Goal: Book appointment/travel/reservation

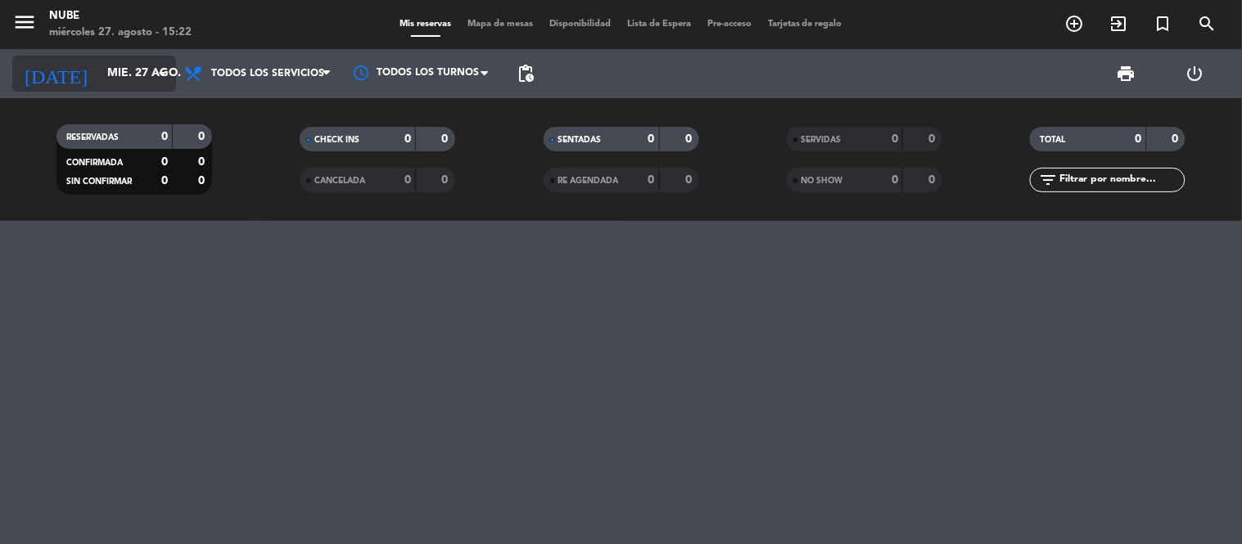
click at [120, 72] on input "mié. 27 ago." at bounding box center [177, 73] width 156 height 29
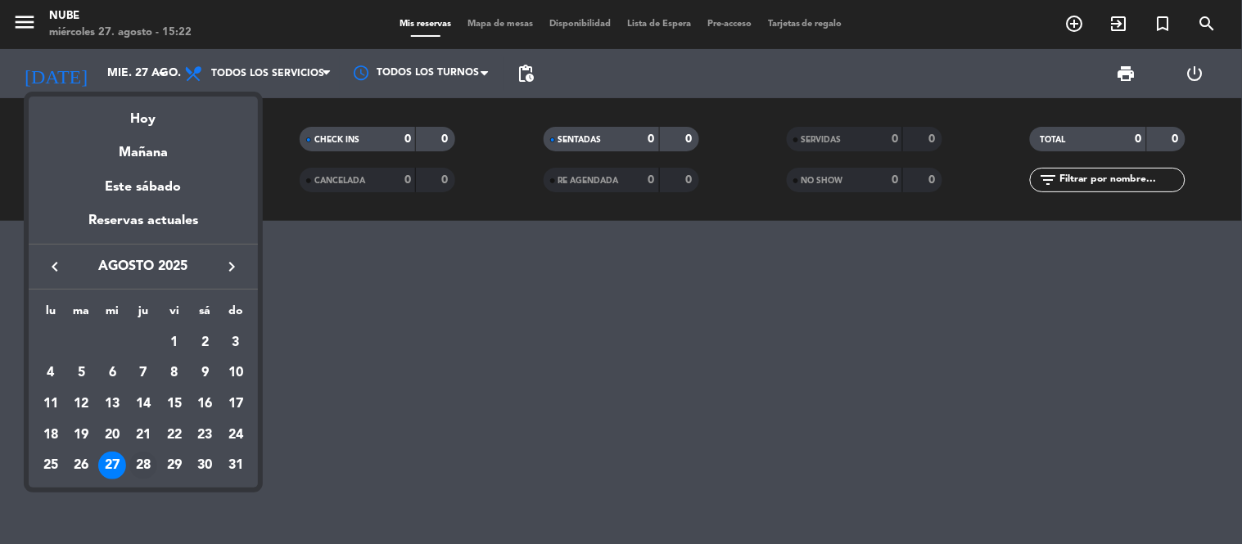
click at [143, 468] on div "28" at bounding box center [143, 466] width 28 height 28
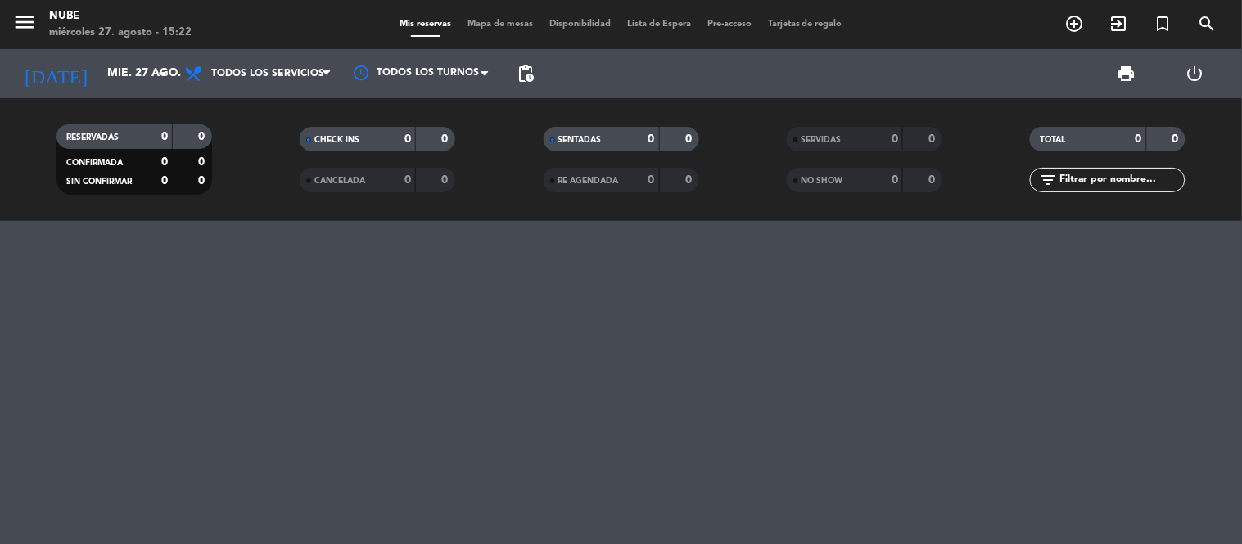
type input "jue. 28 ago."
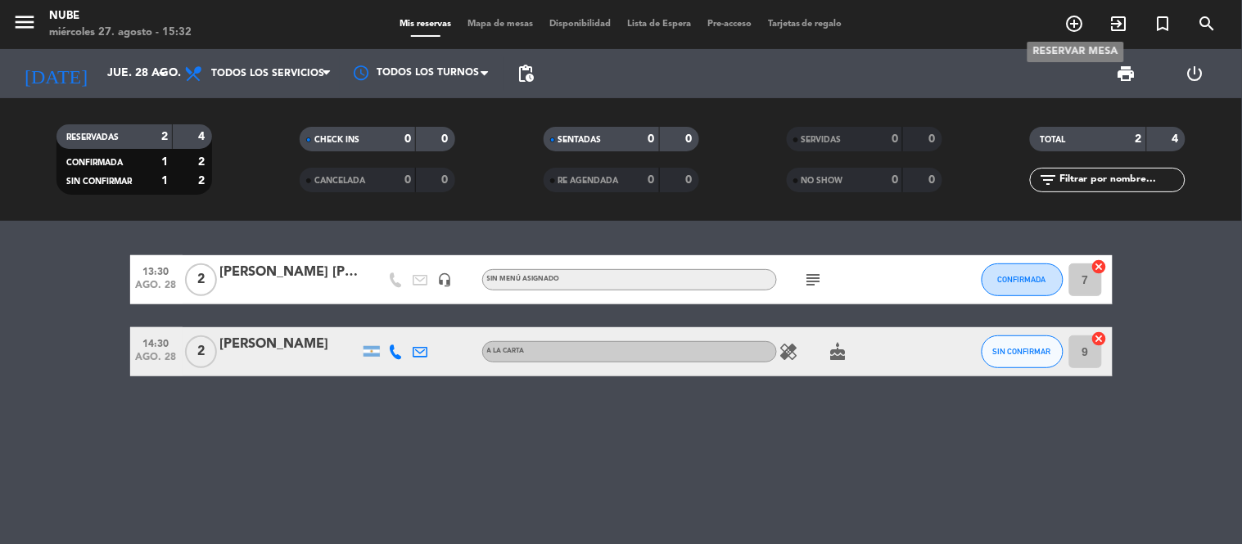
click at [1081, 30] on icon "add_circle_outline" at bounding box center [1075, 24] width 20 height 20
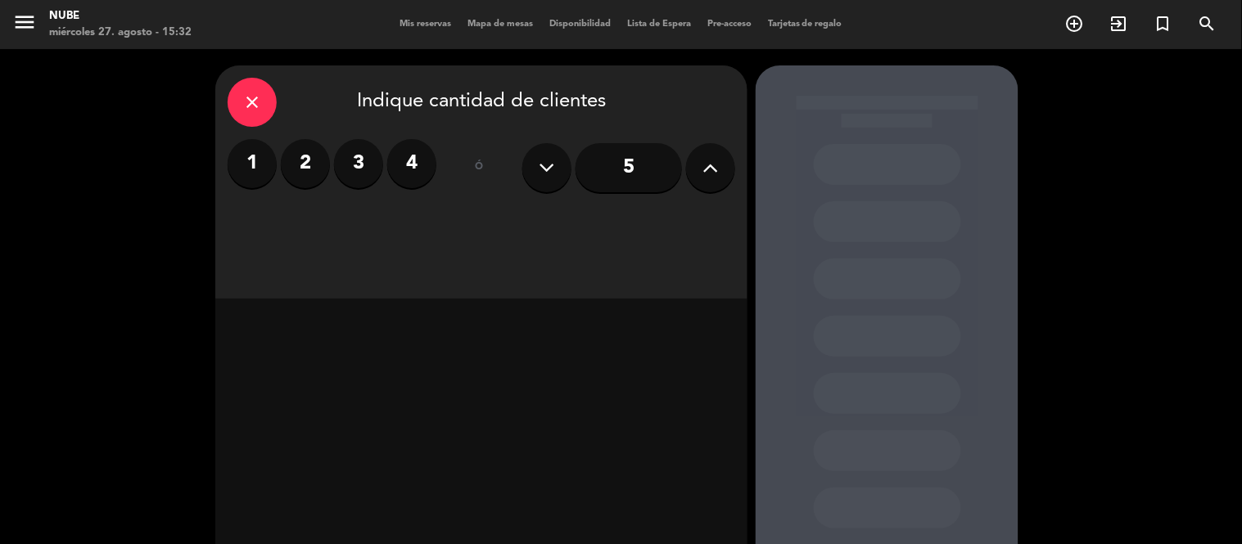
click at [705, 172] on icon at bounding box center [711, 168] width 16 height 25
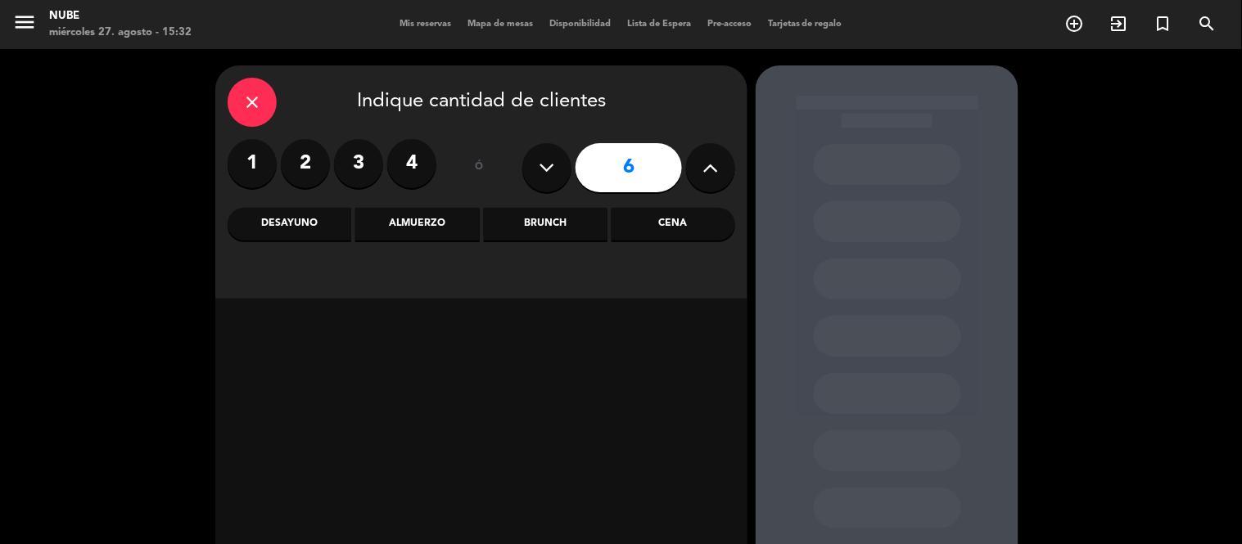
click at [412, 222] on div "Almuerzo" at bounding box center [417, 224] width 124 height 33
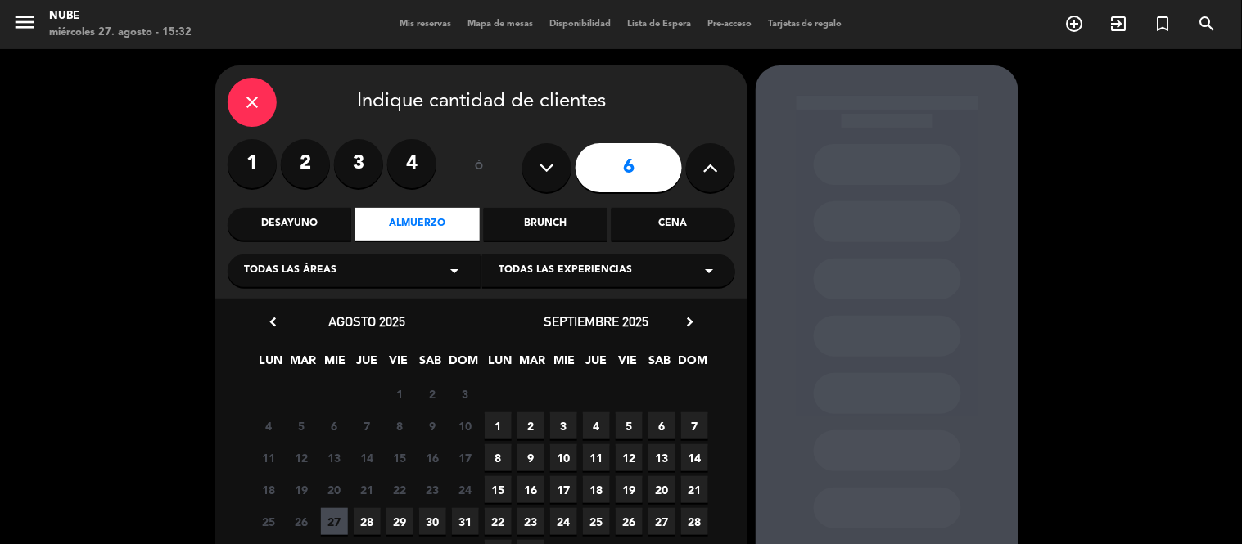
click at [365, 518] on span "28" at bounding box center [367, 521] width 27 height 27
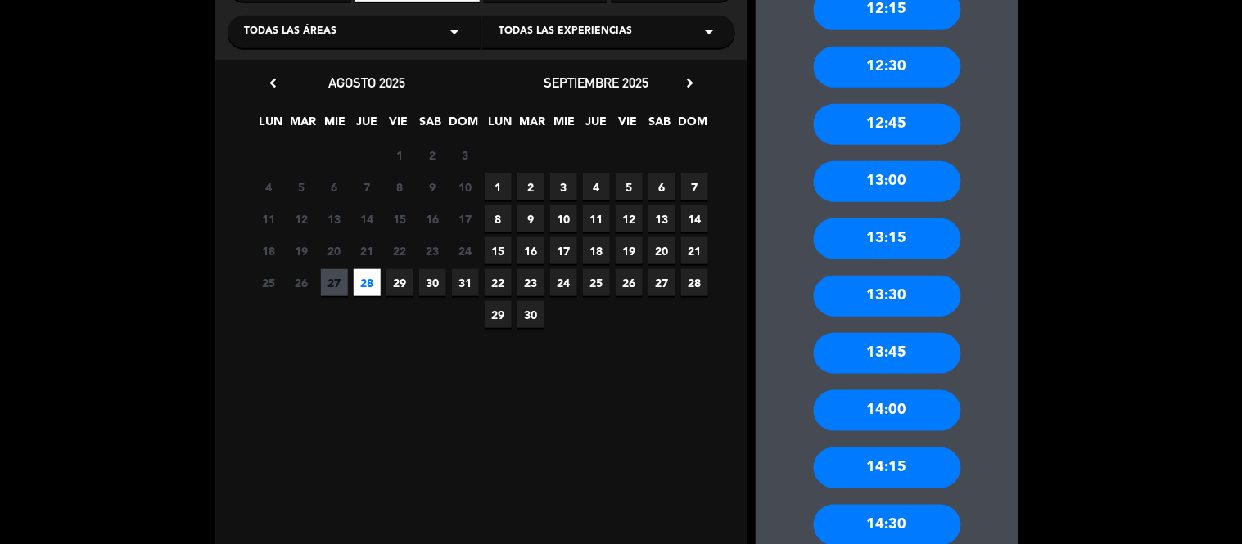
scroll to position [247, 0]
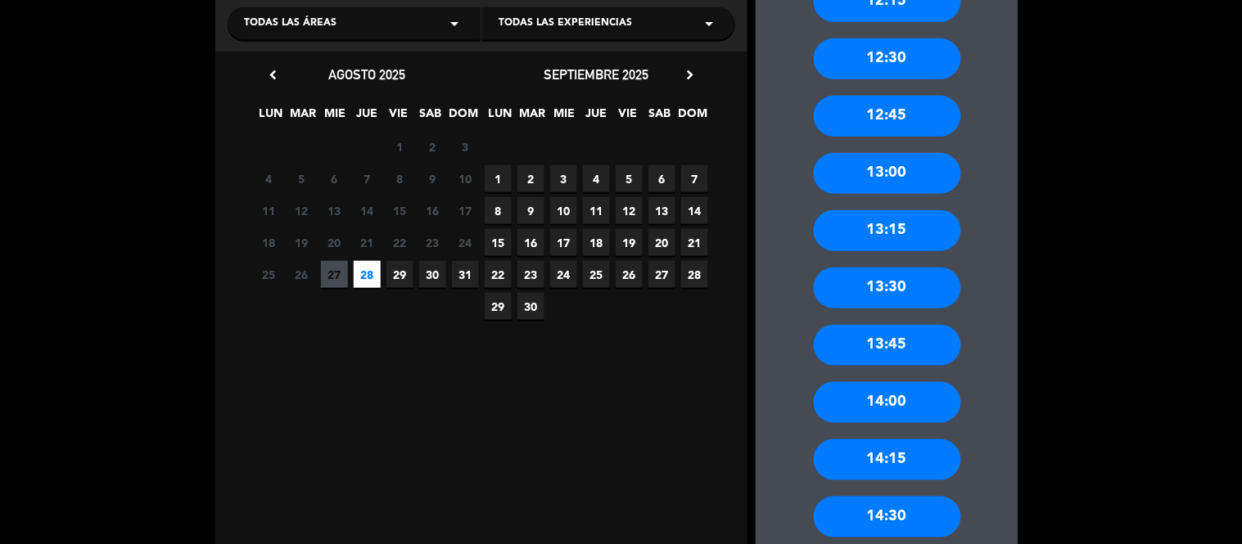
click at [927, 411] on div "14:00" at bounding box center [887, 402] width 147 height 41
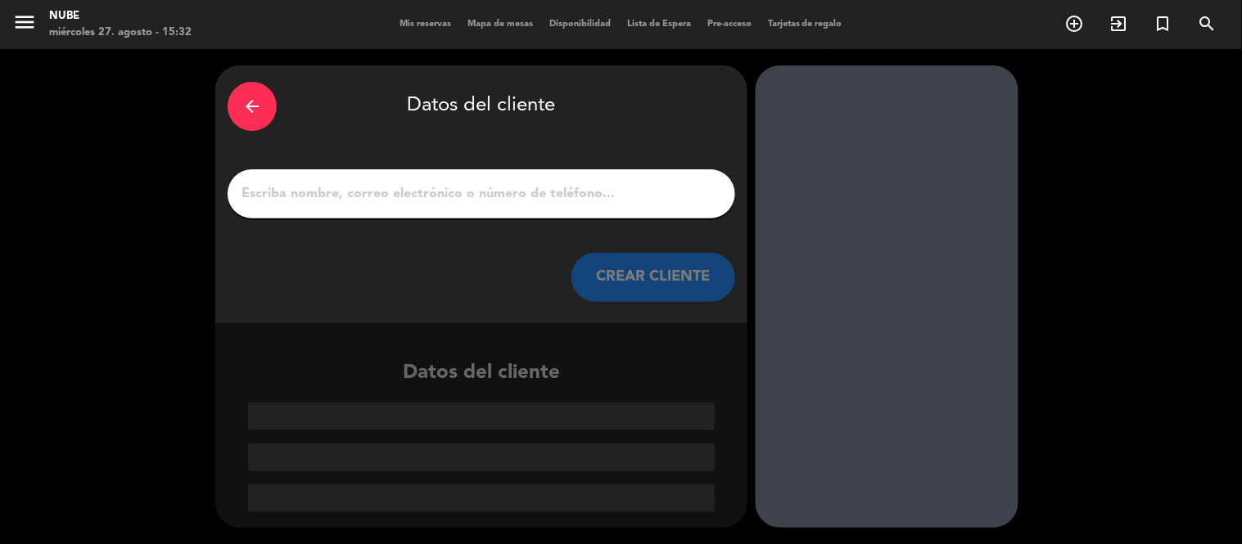
click at [352, 197] on input "1" at bounding box center [481, 194] width 483 height 23
paste input "[PERSON_NAME]"
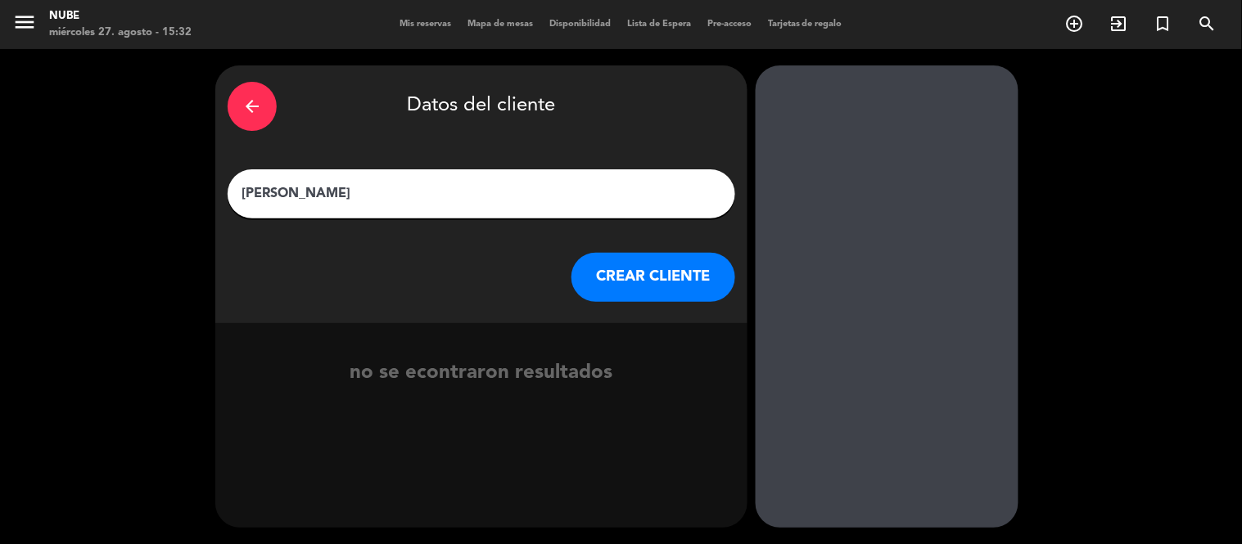
type input "[PERSON_NAME]"
click at [617, 296] on button "CREAR CLIENTE" at bounding box center [653, 277] width 164 height 49
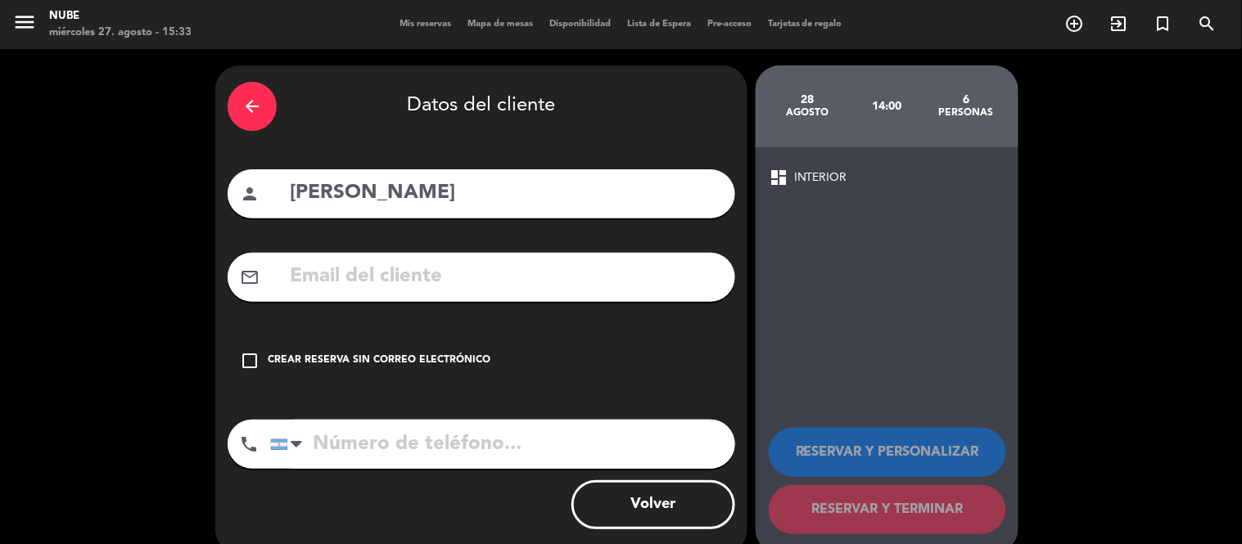
click at [338, 453] on input "tel" at bounding box center [502, 444] width 465 height 49
paste input "[PHONE_NUMBER]"
type input "[PHONE_NUMBER]"
click at [241, 351] on icon "check_box_outline_blank" at bounding box center [250, 361] width 20 height 20
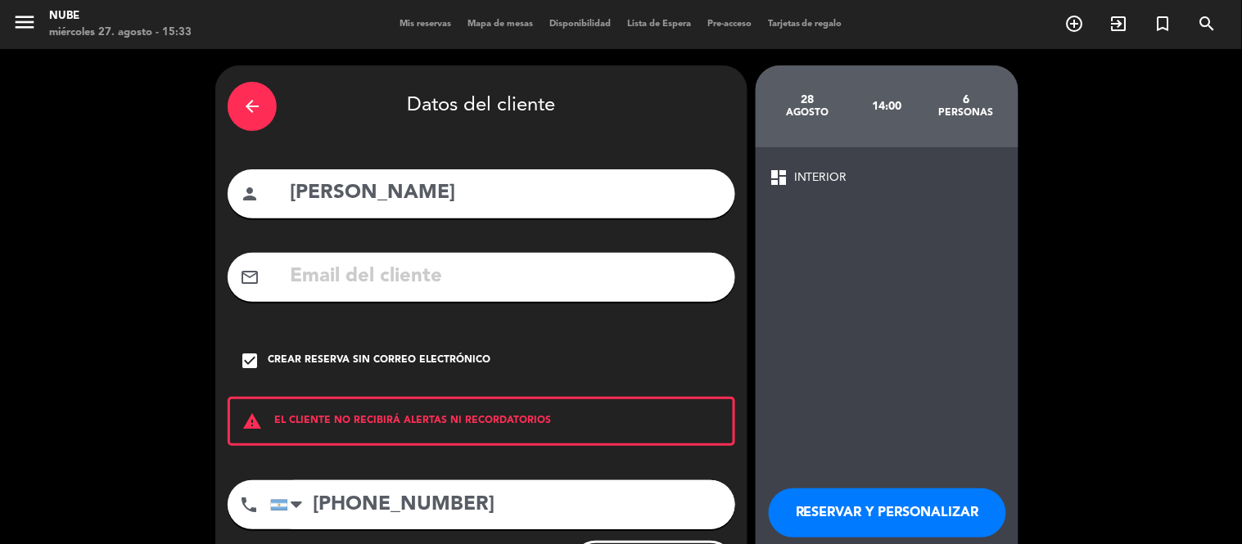
click at [909, 503] on button "RESERVAR Y PERSONALIZAR" at bounding box center [887, 513] width 237 height 49
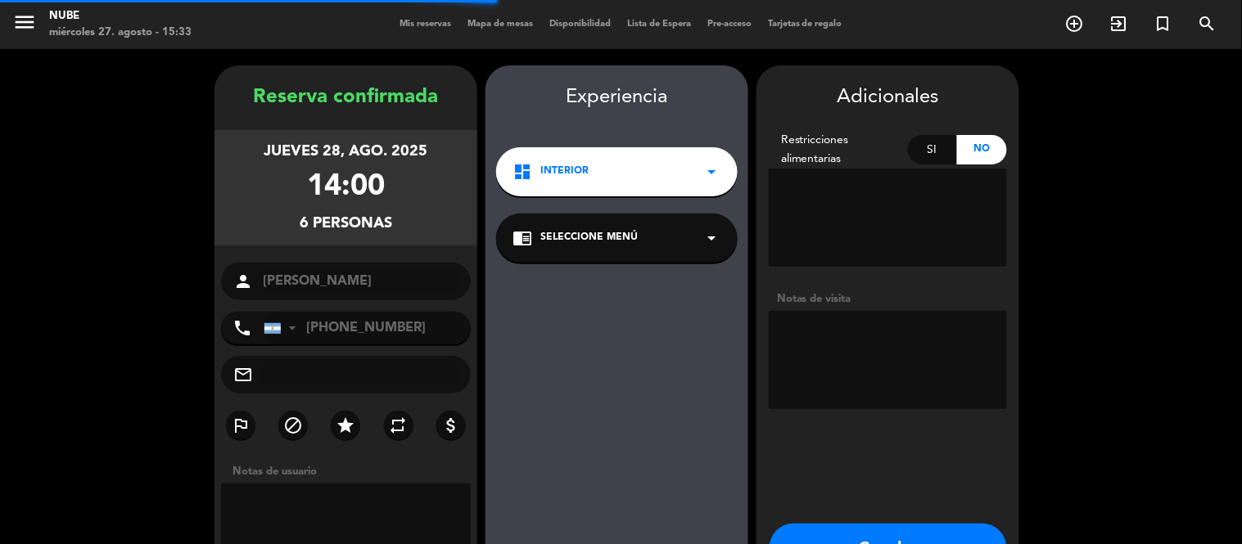
scroll to position [65, 0]
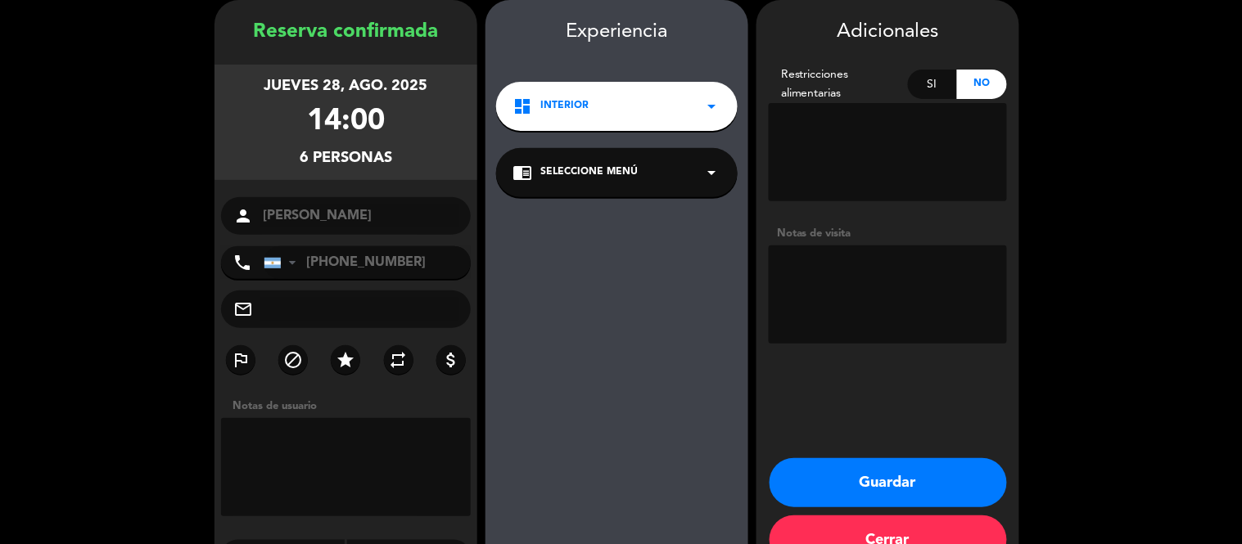
click at [824, 160] on textarea at bounding box center [888, 152] width 238 height 98
click at [941, 78] on div "Si" at bounding box center [933, 84] width 50 height 29
click at [860, 143] on textarea at bounding box center [888, 152] width 238 height 98
type textarea "1 celiaco"
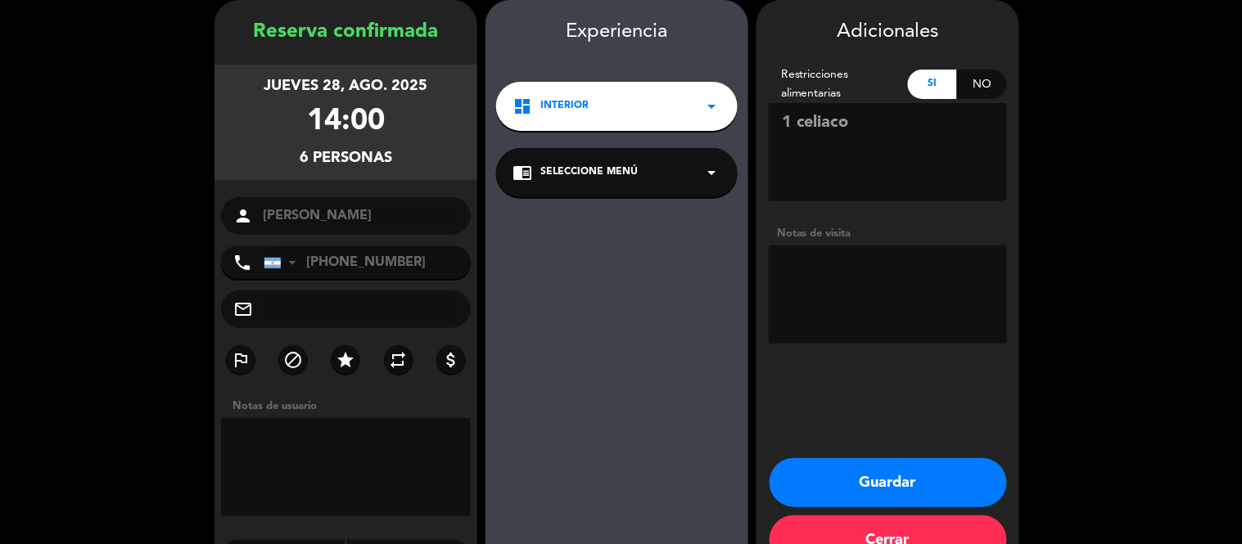
click at [876, 471] on button "Guardar" at bounding box center [887, 482] width 237 height 49
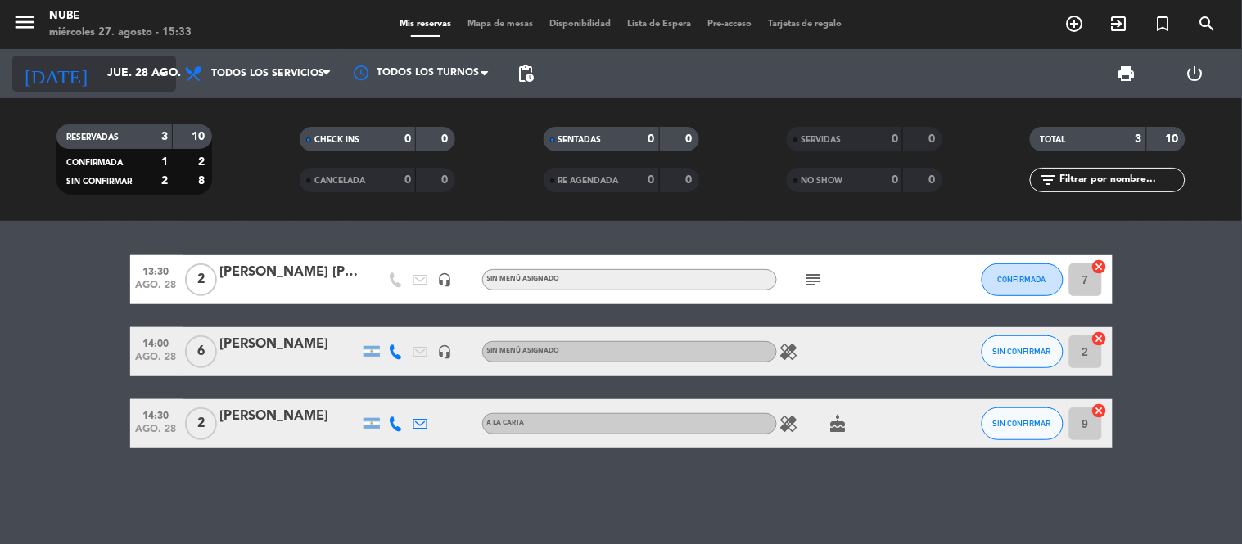
click at [115, 74] on input "jue. 28 ago." at bounding box center [177, 73] width 156 height 29
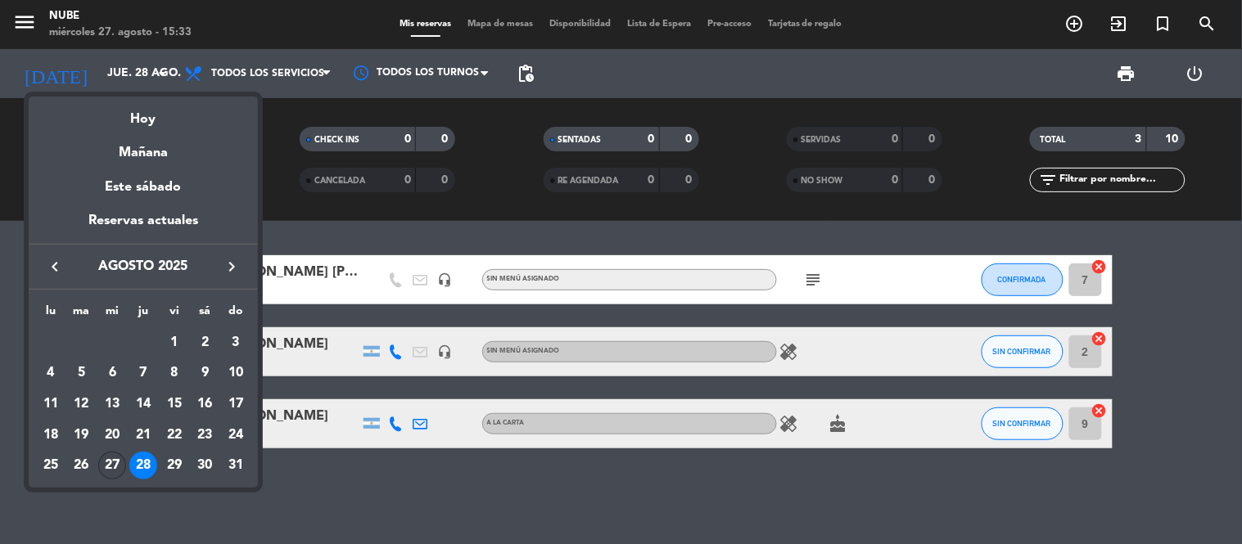
click at [113, 460] on div "27" at bounding box center [112, 466] width 28 height 28
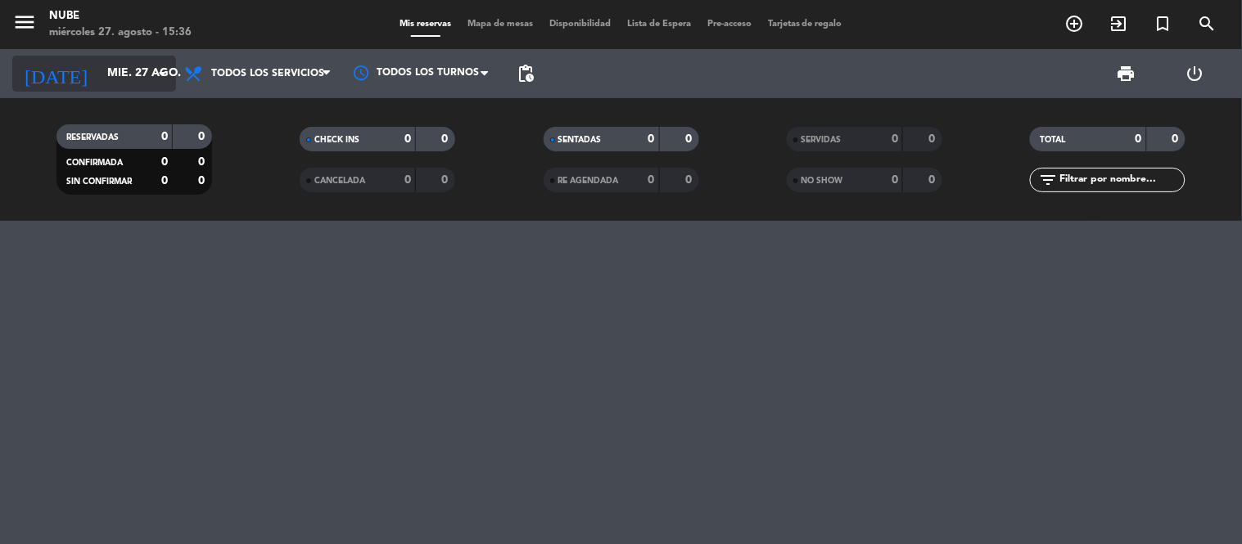
click at [99, 79] on input "mié. 27 ago." at bounding box center [177, 73] width 156 height 29
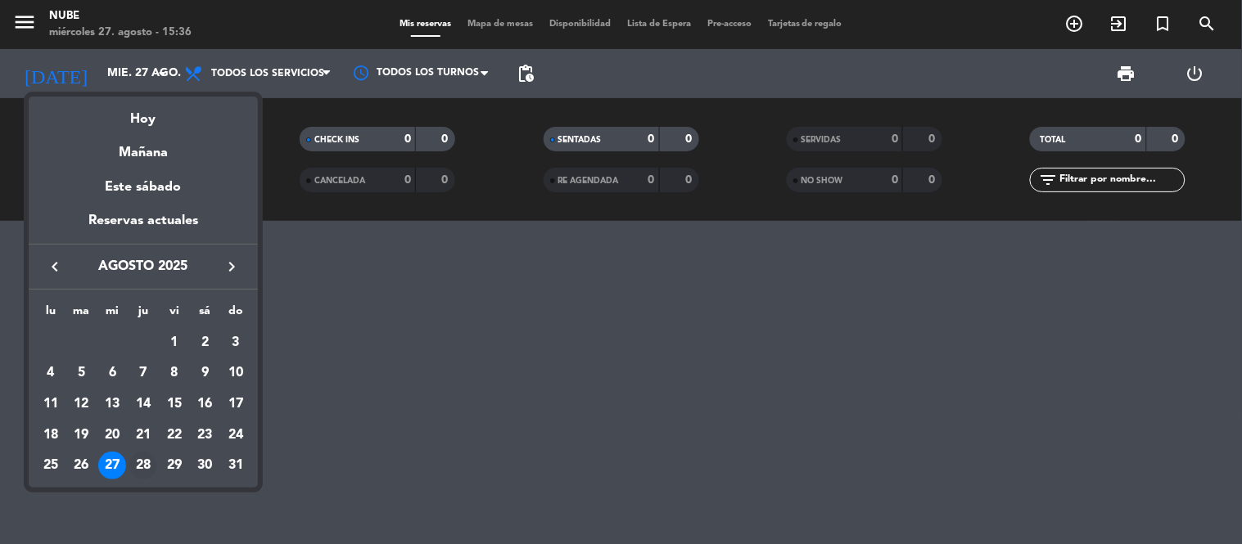
click at [143, 467] on div "28" at bounding box center [143, 466] width 28 height 28
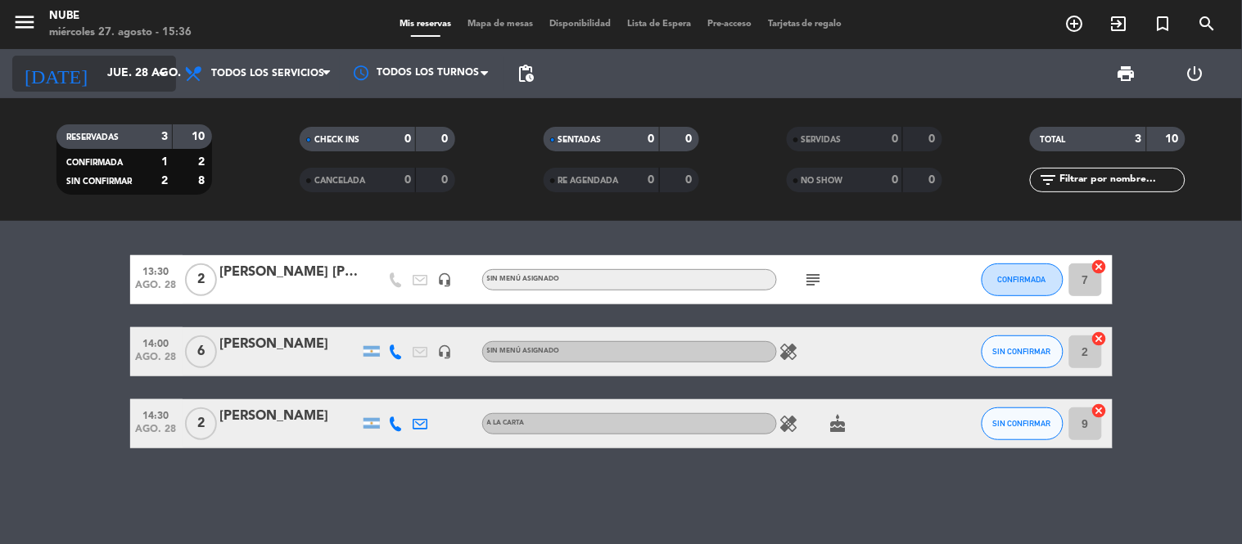
click at [99, 75] on input "jue. 28 ago." at bounding box center [177, 73] width 156 height 29
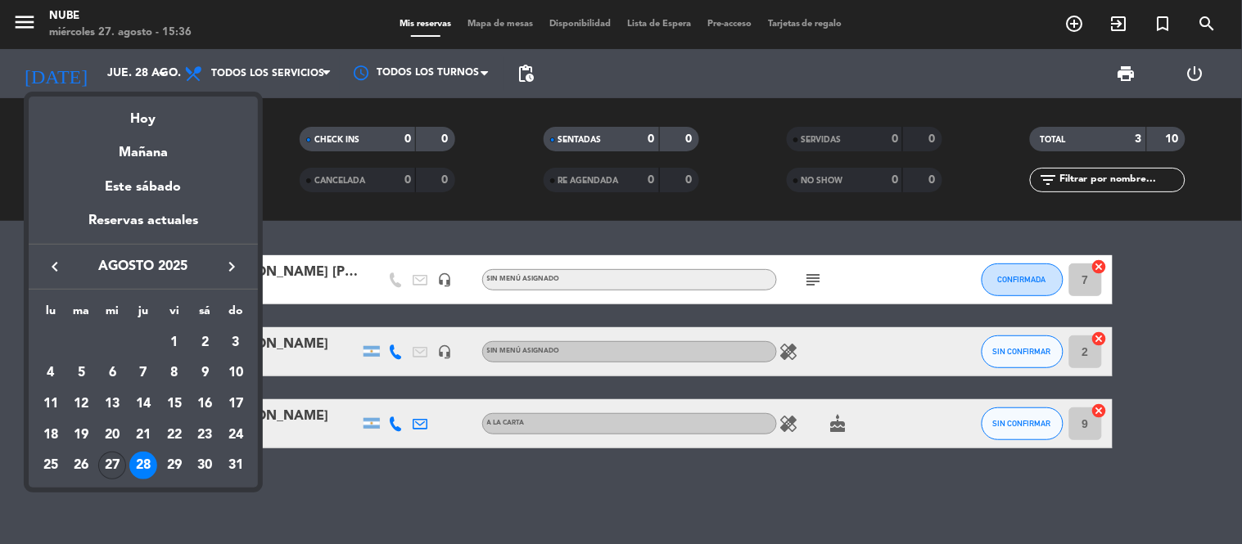
click at [115, 464] on div "27" at bounding box center [112, 466] width 28 height 28
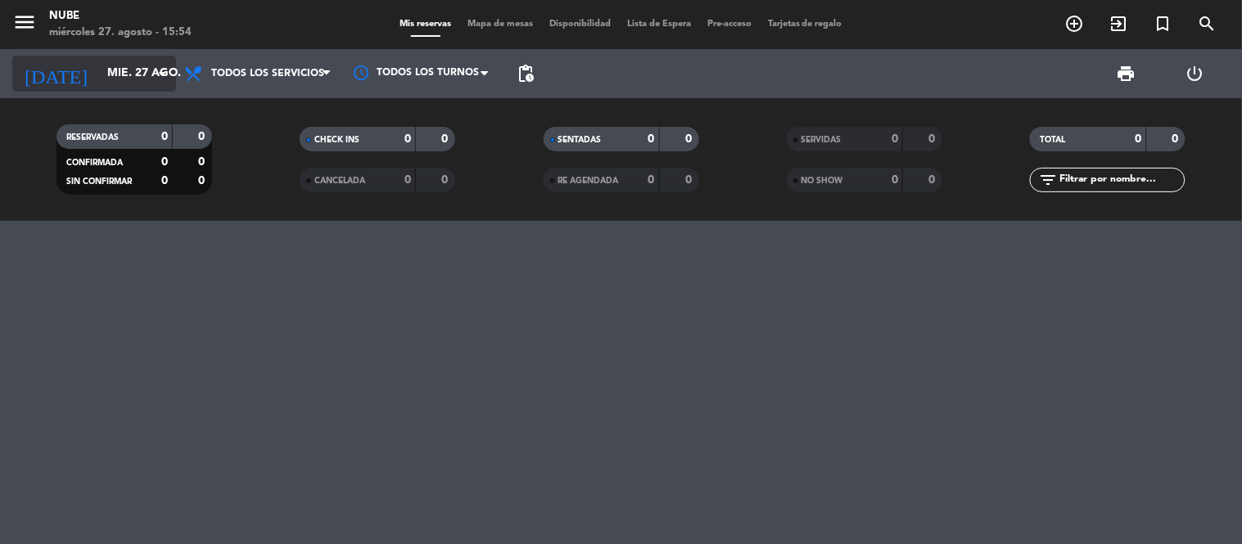
click at [99, 85] on input "mié. 27 ago." at bounding box center [177, 73] width 156 height 29
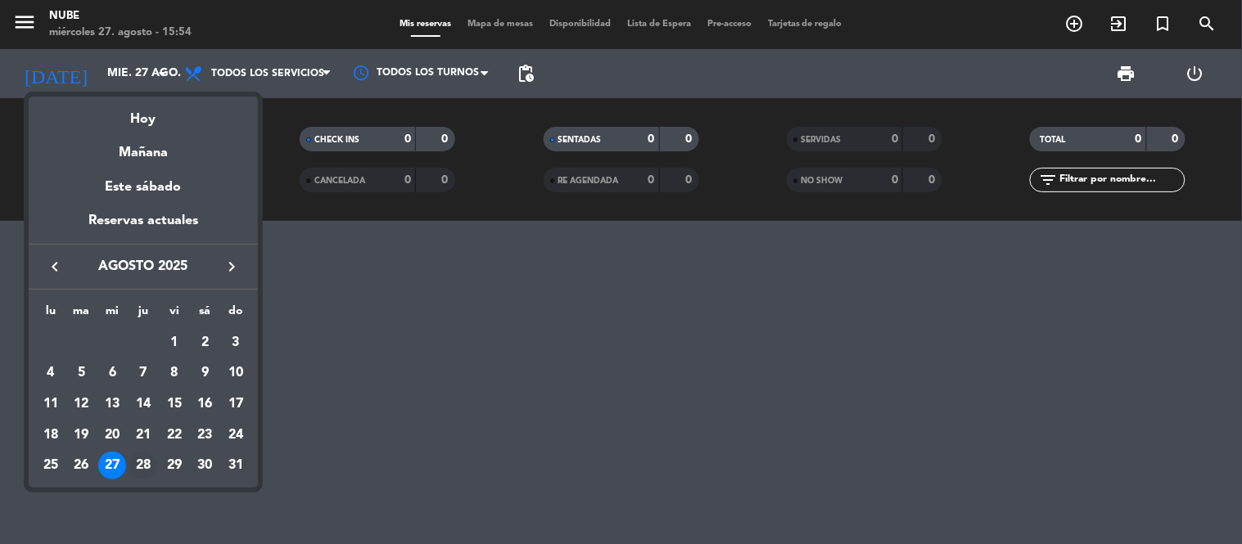
click at [143, 462] on div "28" at bounding box center [143, 466] width 28 height 28
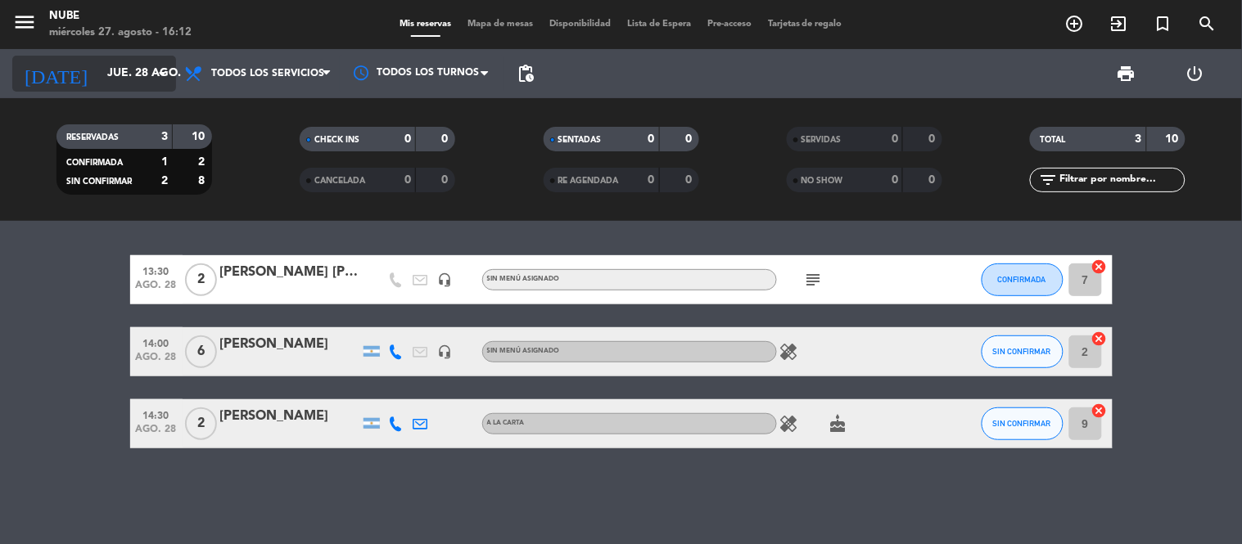
click at [145, 71] on input "jue. 28 ago." at bounding box center [177, 73] width 156 height 29
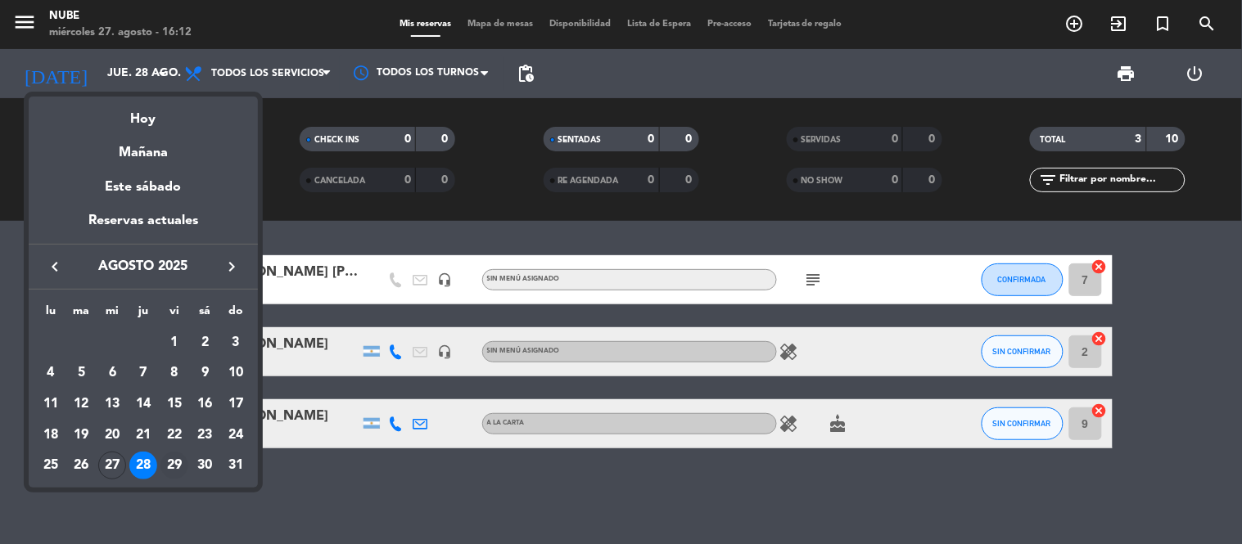
click at [168, 465] on div "29" at bounding box center [174, 466] width 28 height 28
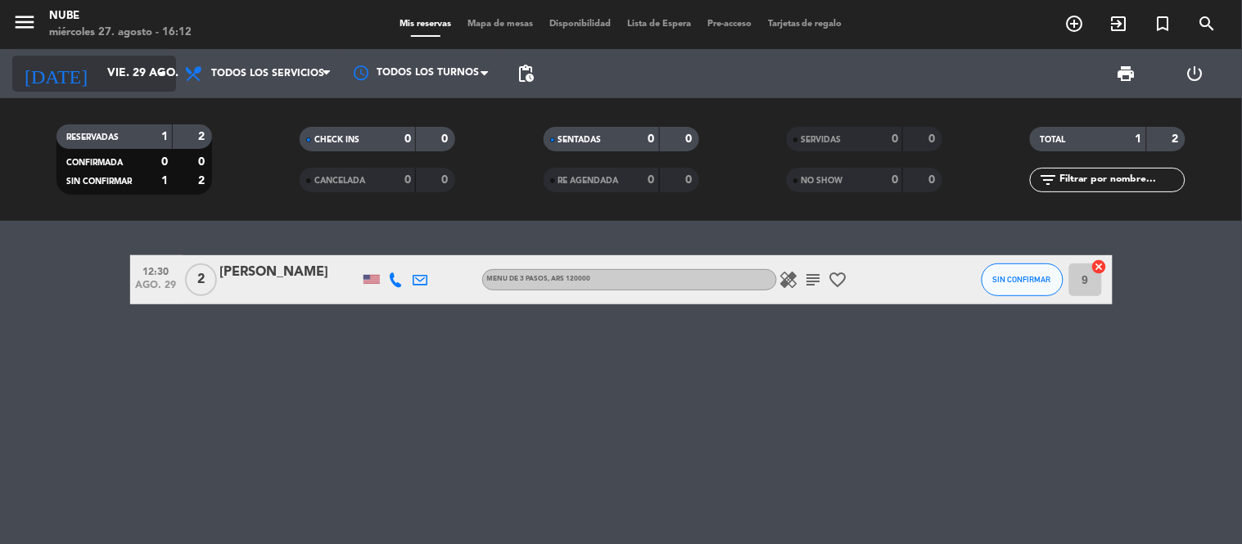
click at [110, 56] on div "[DATE] vie. 29 ago. arrow_drop_down" at bounding box center [94, 74] width 164 height 36
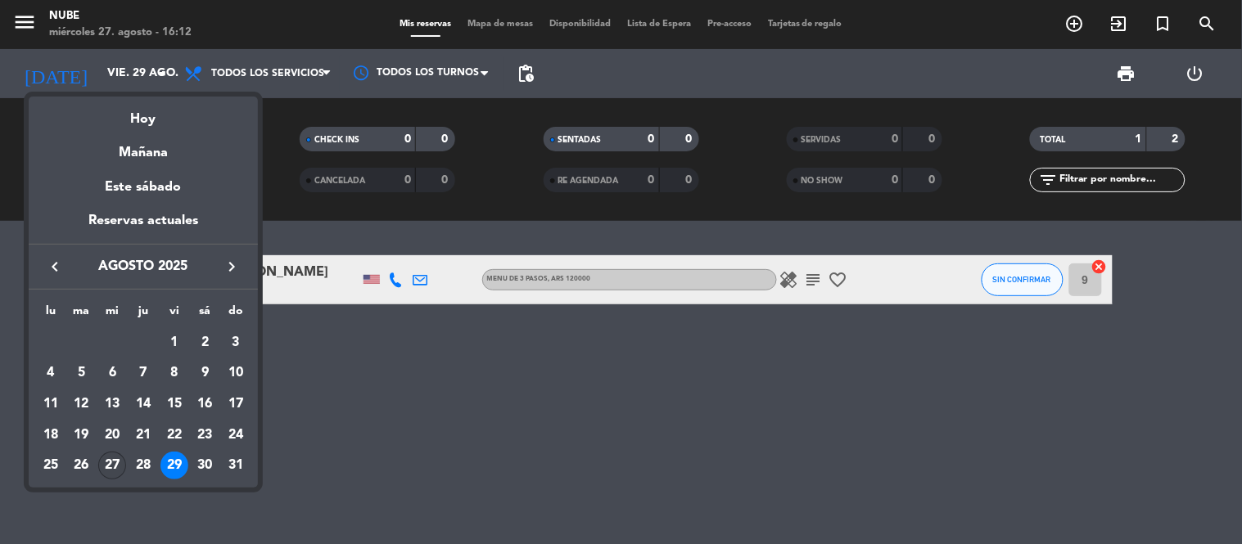
click at [113, 470] on div "27" at bounding box center [112, 466] width 28 height 28
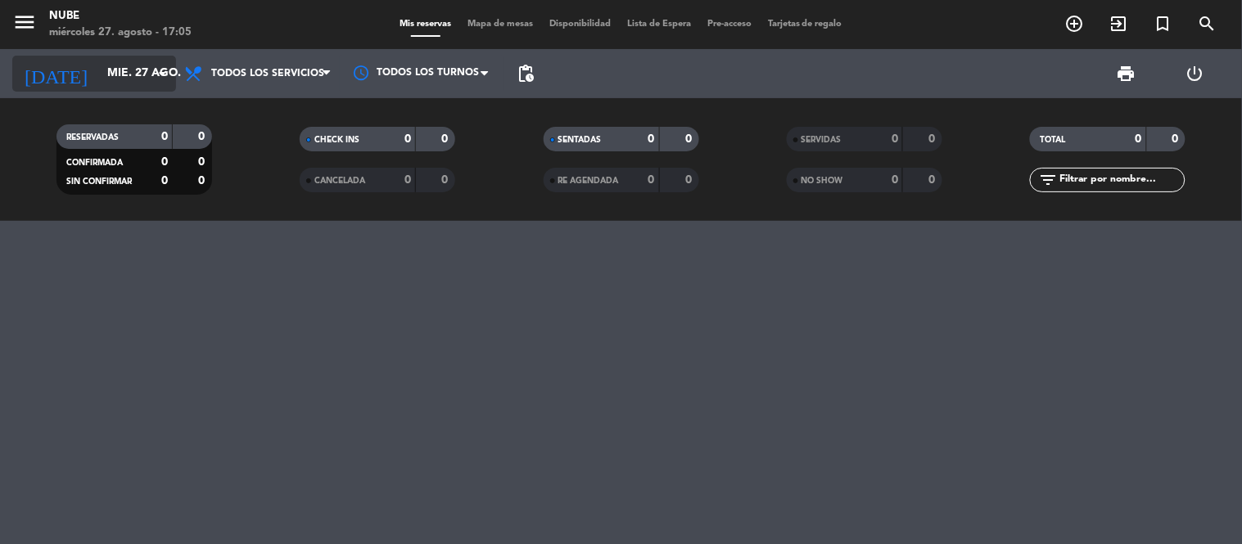
click at [109, 65] on input "mié. 27 ago." at bounding box center [177, 73] width 156 height 29
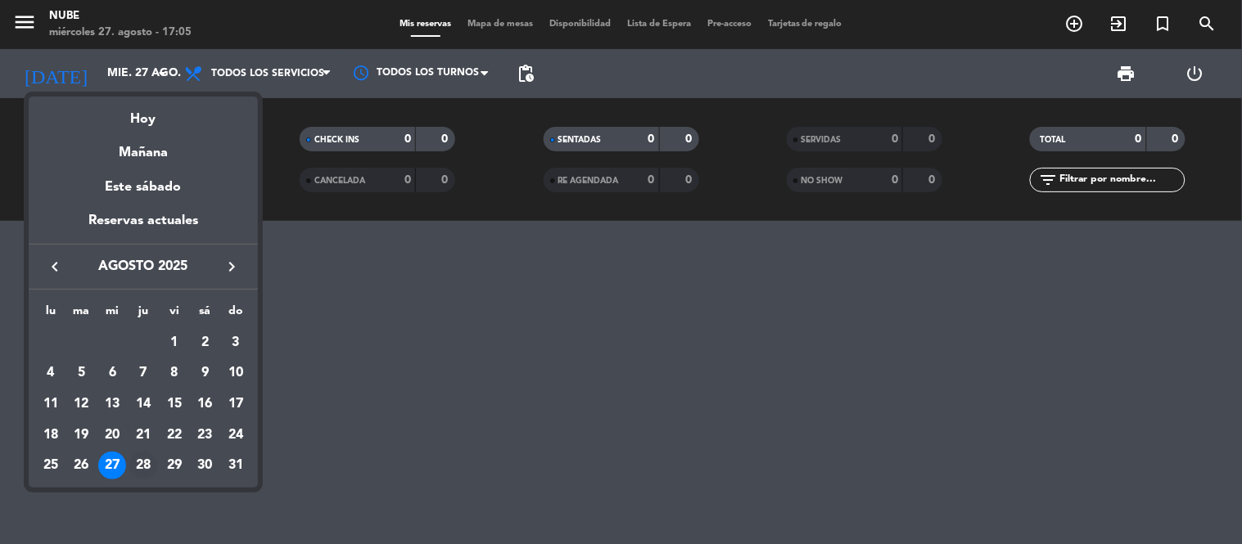
click at [143, 467] on div "28" at bounding box center [143, 466] width 28 height 28
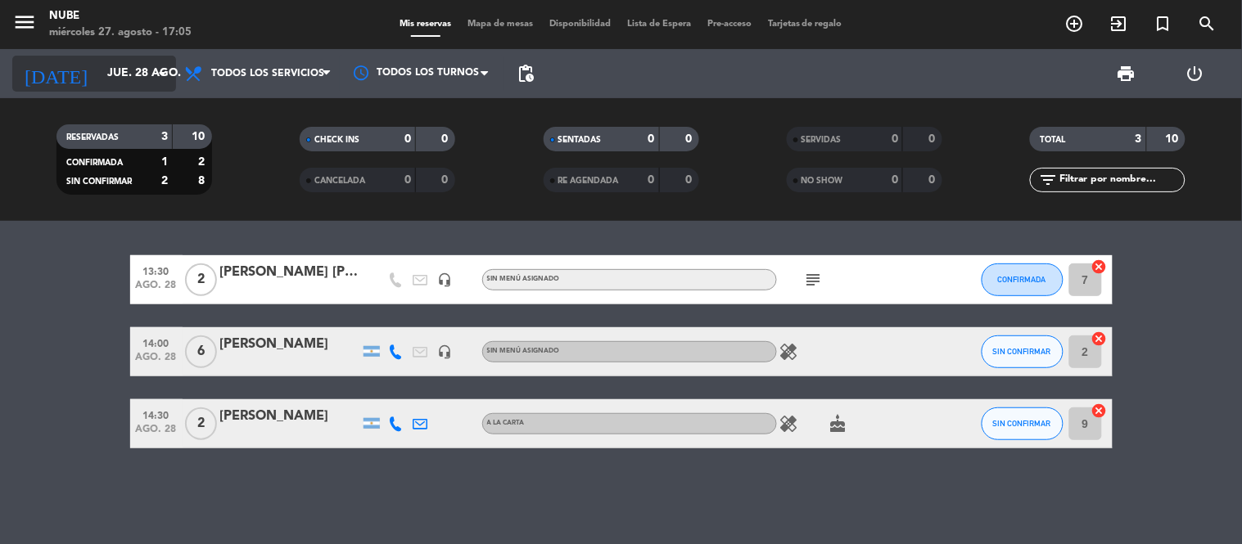
click at [120, 74] on input "jue. 28 ago." at bounding box center [177, 73] width 156 height 29
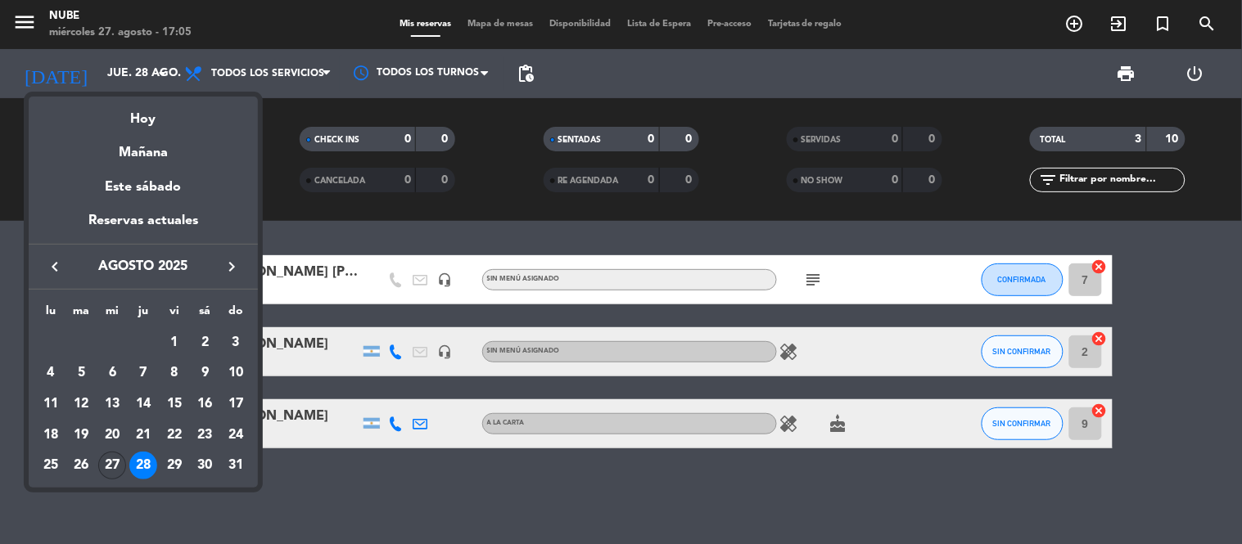
click at [115, 464] on div "27" at bounding box center [112, 466] width 28 height 28
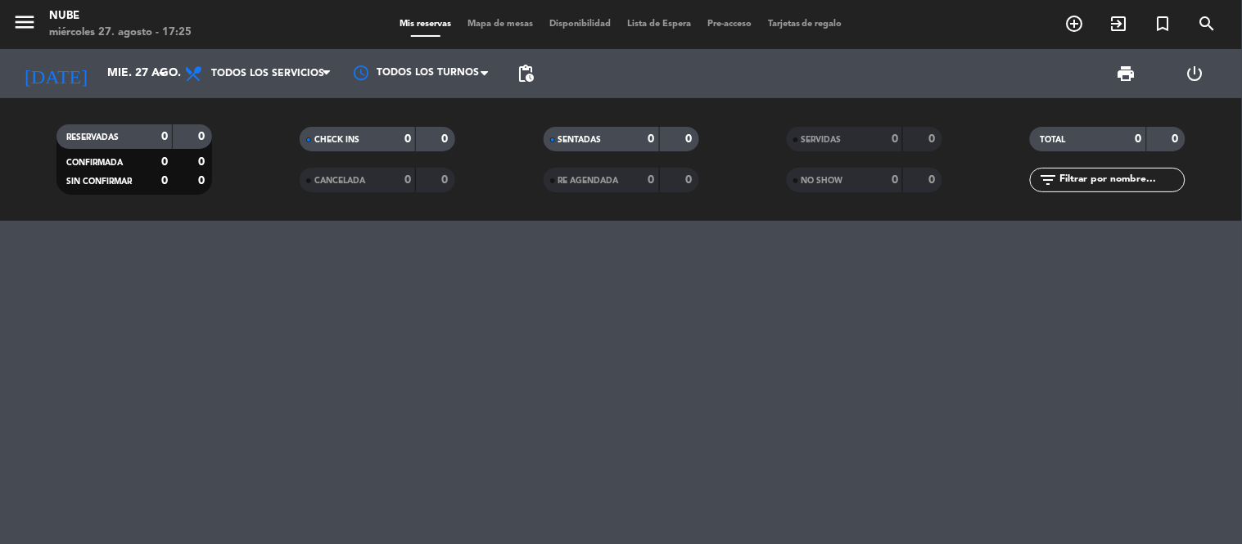
click at [121, 52] on div "[DATE] mié. 27 ago. arrow_drop_down" at bounding box center [94, 73] width 164 height 49
click at [120, 66] on input "mié. 27 ago." at bounding box center [177, 73] width 156 height 29
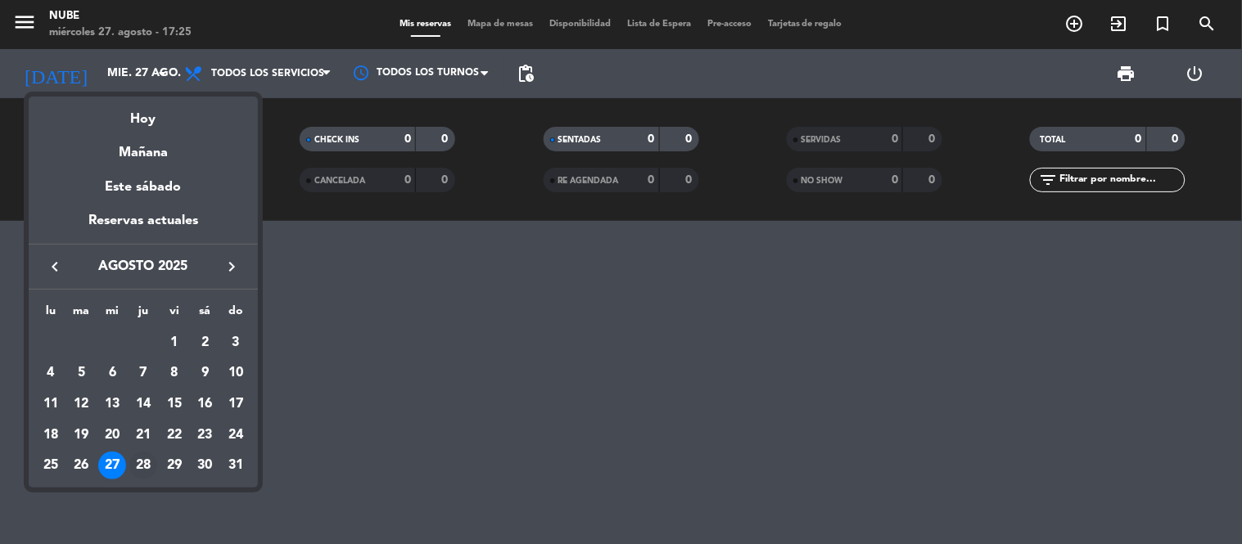
click at [136, 465] on div "28" at bounding box center [143, 466] width 28 height 28
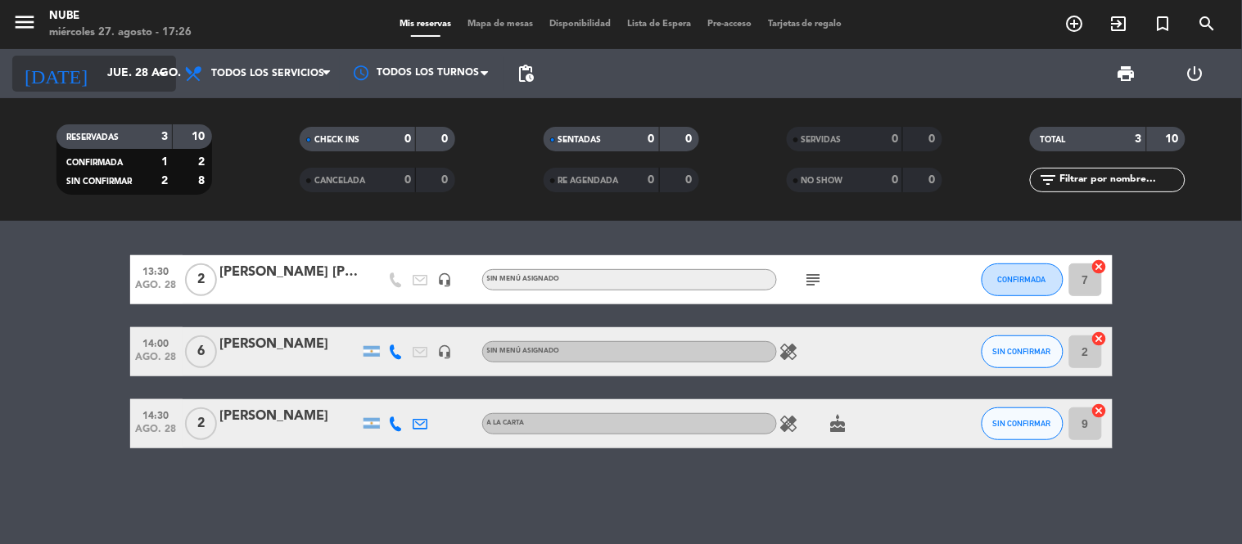
click at [99, 70] on input "jue. 28 ago." at bounding box center [177, 73] width 156 height 29
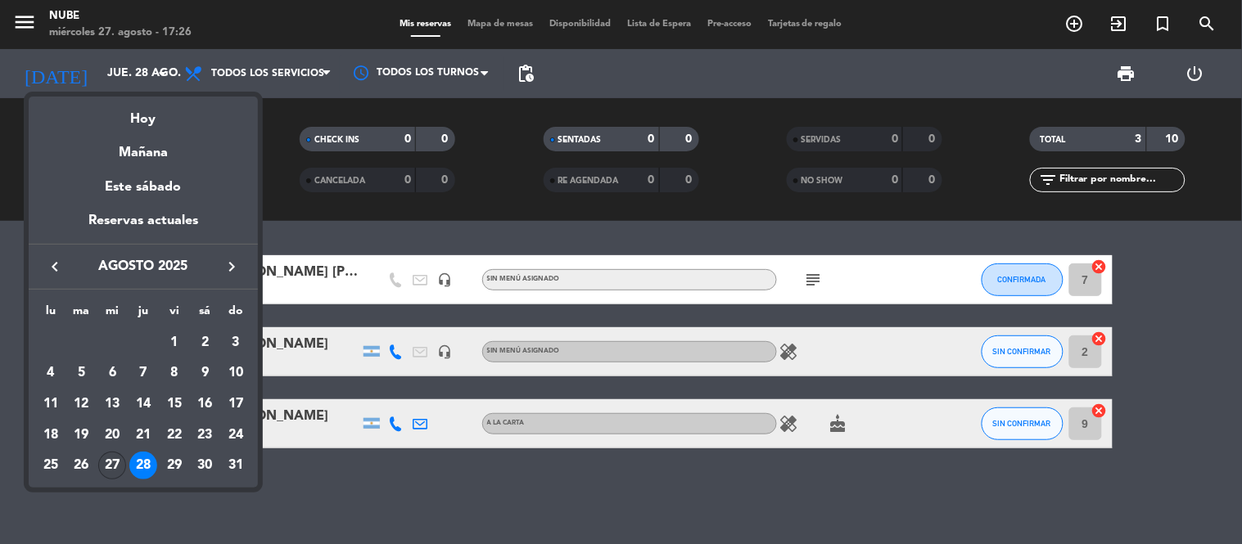
click at [118, 472] on div "27" at bounding box center [112, 466] width 28 height 28
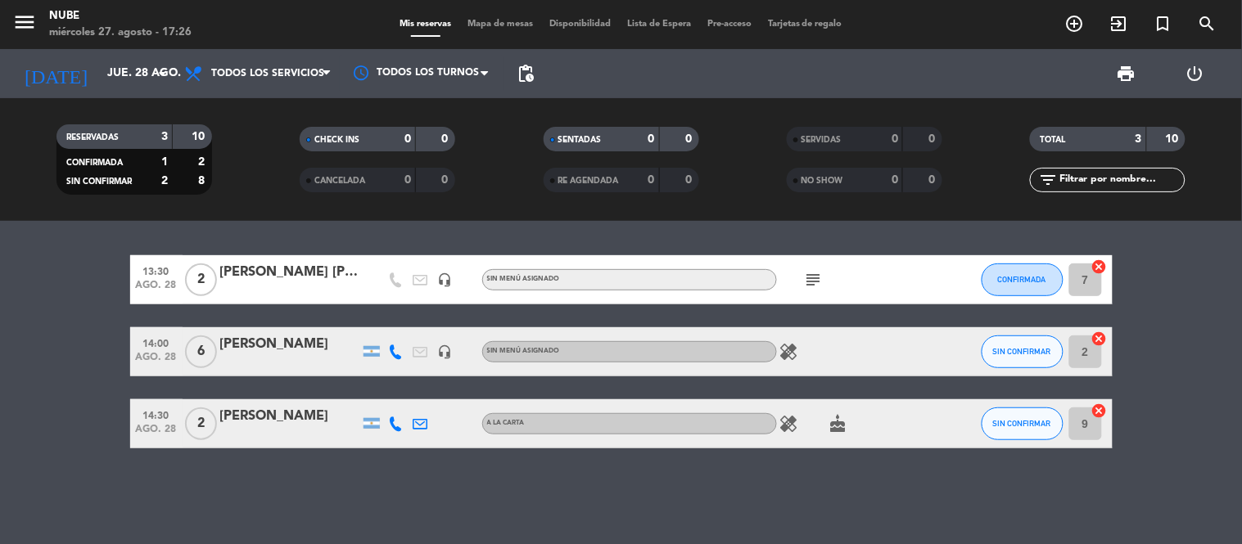
type input "mié. 27 ago."
